Goal: Task Accomplishment & Management: Manage account settings

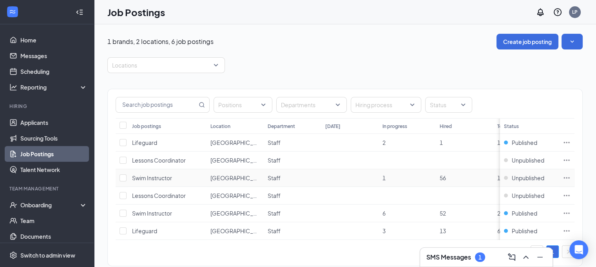
click at [571, 176] on icon "Ellipses" at bounding box center [567, 178] width 8 height 8
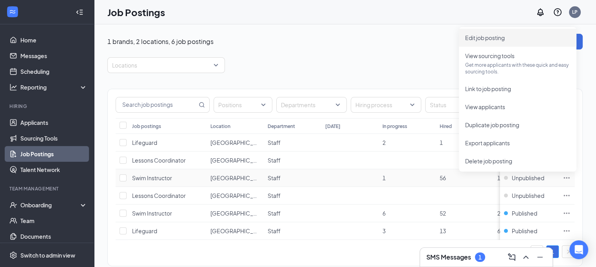
click at [501, 40] on span "Edit job posting" at bounding box center [485, 37] width 40 height 7
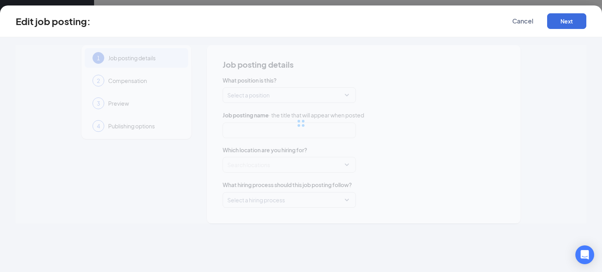
click at [501, 40] on body "Home Messages Scheduling Reporting Hiring Applicants Sourcing Tools Job Posting…" at bounding box center [298, 136] width 596 height 272
type input "Swim Instructor"
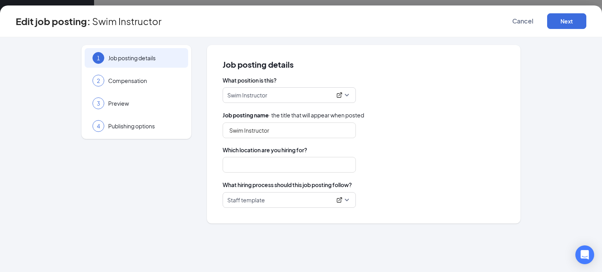
type input "[GEOGRAPHIC_DATA]"
click at [125, 128] on span "Publishing options" at bounding box center [144, 126] width 72 height 8
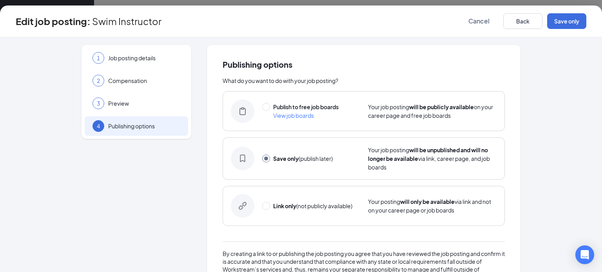
click at [282, 200] on div "Link only (not publicly available) Your posting will only be available via link…" at bounding box center [364, 206] width 282 height 40
radio input "false"
radio input "true"
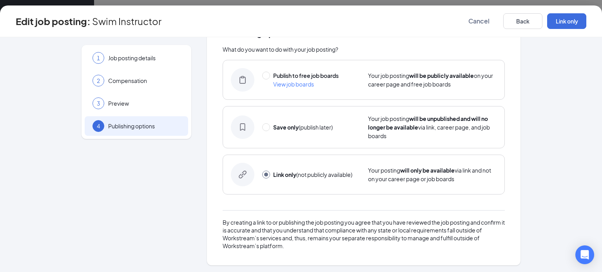
click at [277, 124] on strong "Save only" at bounding box center [285, 127] width 25 height 7
radio input "true"
radio input "false"
click at [558, 22] on button "Save only" at bounding box center [566, 21] width 39 height 16
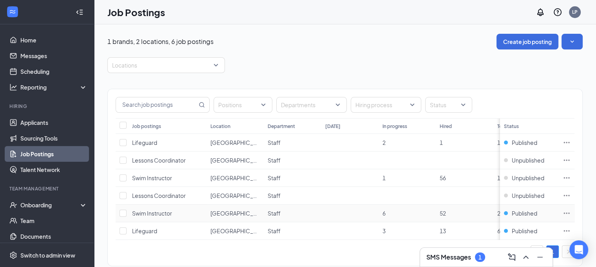
click at [570, 215] on icon "Ellipses" at bounding box center [567, 213] width 8 height 8
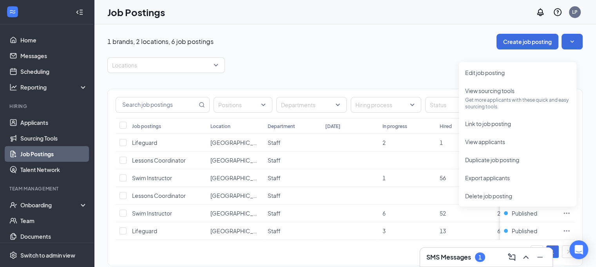
click at [369, 28] on div "1 brands, 2 locations, 6 job postings Create job posting Locations Positions De…" at bounding box center [345, 153] width 502 height 259
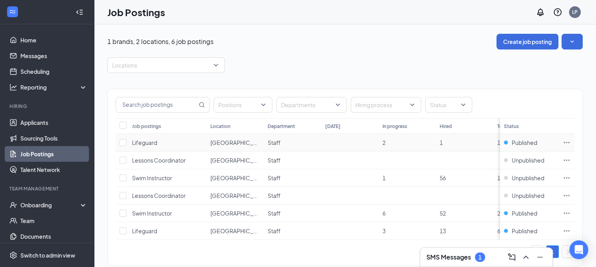
click at [571, 143] on icon "Ellipses" at bounding box center [567, 142] width 8 height 8
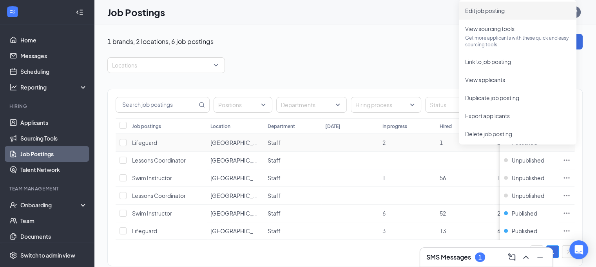
click at [491, 9] on span "Edit job posting" at bounding box center [485, 10] width 40 height 7
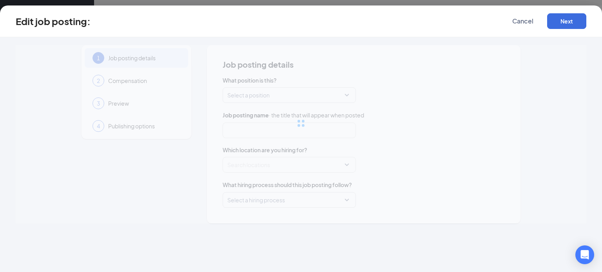
type input "Lifeguard"
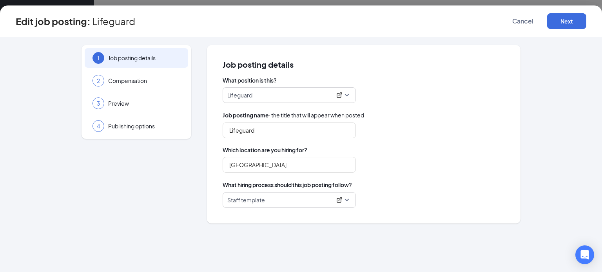
click at [130, 127] on span "Publishing options" at bounding box center [144, 126] width 72 height 8
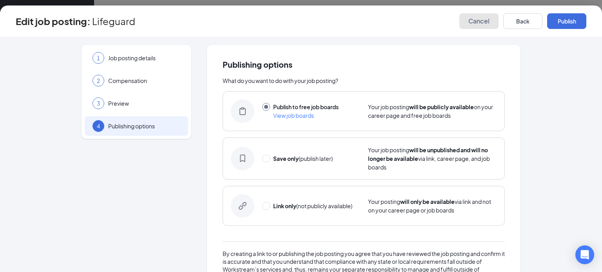
click at [489, 21] on span "Cancel" at bounding box center [478, 21] width 21 height 8
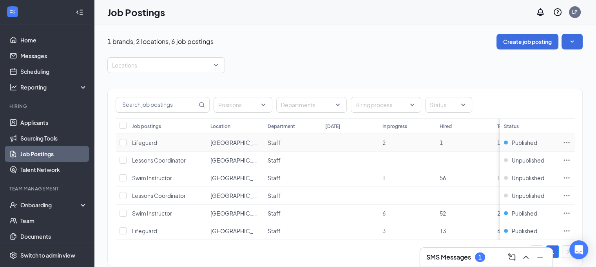
click at [570, 142] on icon "Ellipses" at bounding box center [567, 142] width 6 height 1
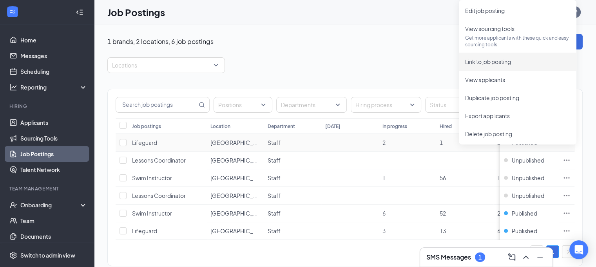
click at [493, 60] on span "Link to job posting" at bounding box center [488, 61] width 46 height 7
